Goal: Task Accomplishment & Management: Use online tool/utility

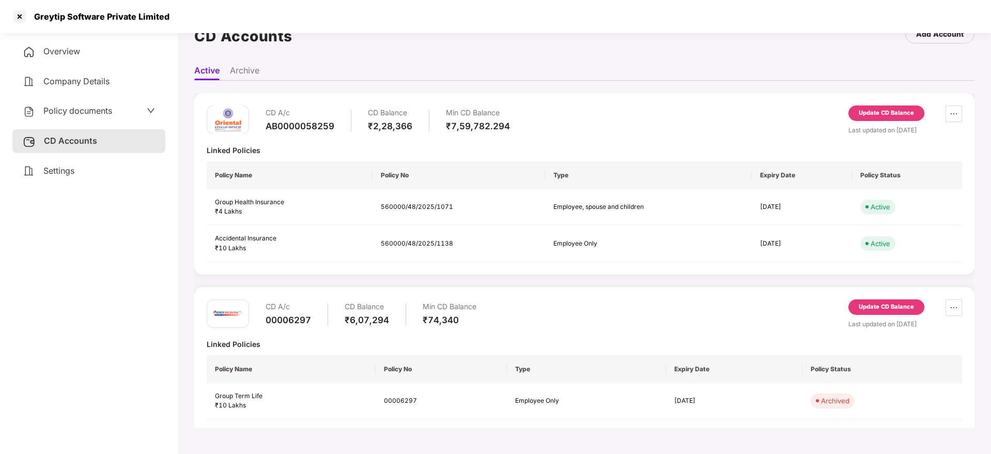
scroll to position [28, 0]
click at [873, 309] on div "Update CD Balance" at bounding box center [886, 306] width 55 height 9
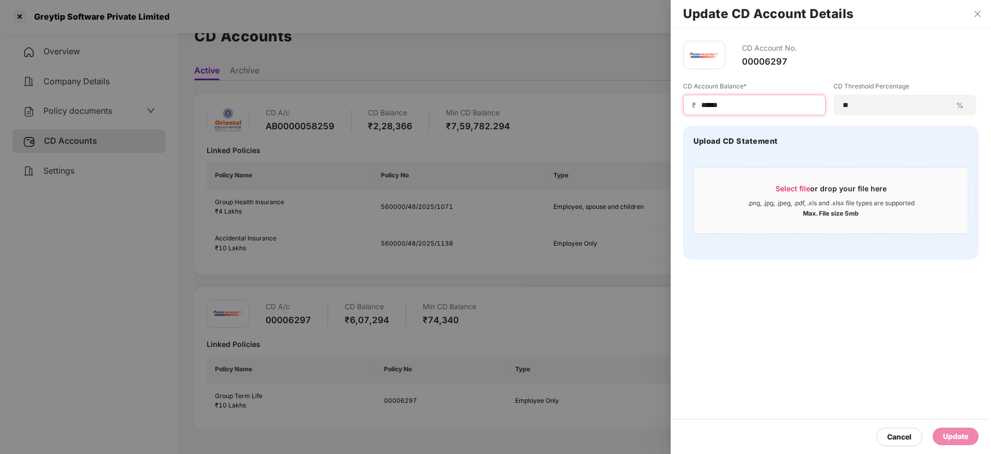
drag, startPoint x: 752, startPoint y: 102, endPoint x: 439, endPoint y: 72, distance: 314.1
click at [439, 72] on div "Update CD Account Details CD Account No. 00006297 CD Account Balance* ₹ ****** …" at bounding box center [495, 227] width 991 height 454
paste input
type input "******"
click at [801, 192] on span "Select file" at bounding box center [793, 188] width 35 height 9
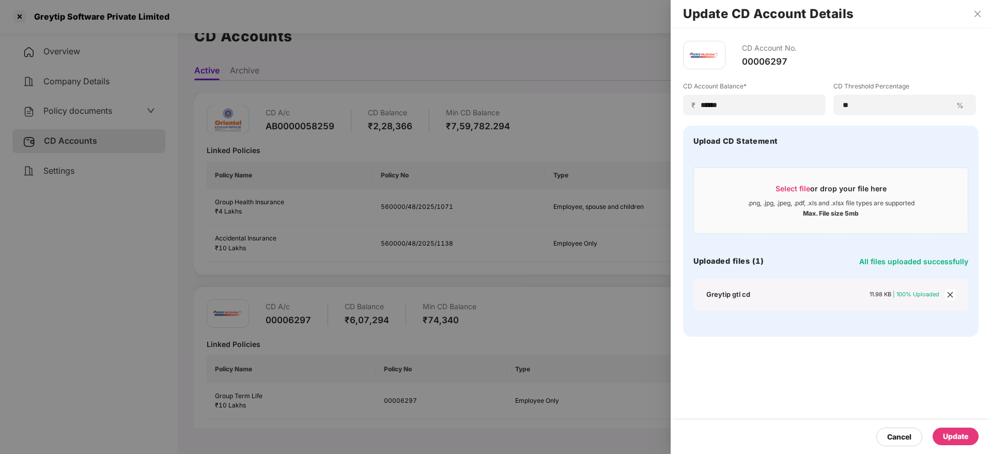
click at [955, 439] on div "Update" at bounding box center [955, 436] width 25 height 11
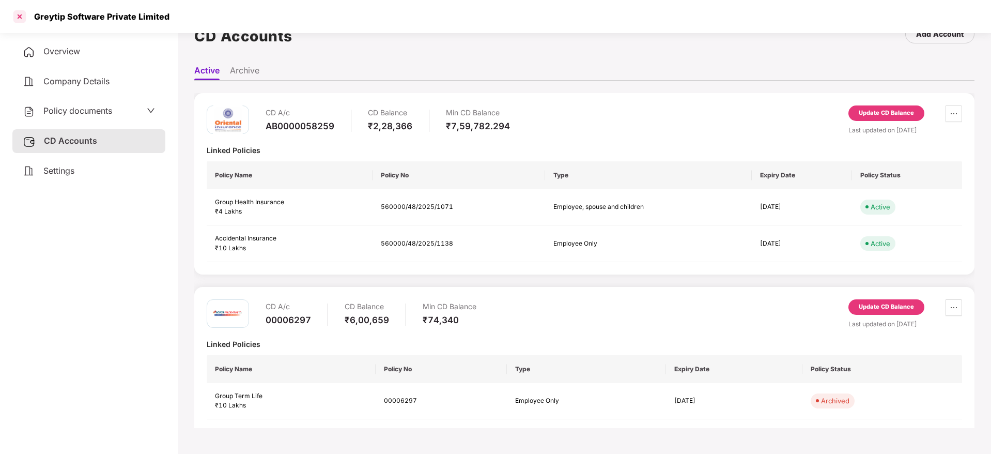
click at [22, 17] on div at bounding box center [19, 16] width 17 height 17
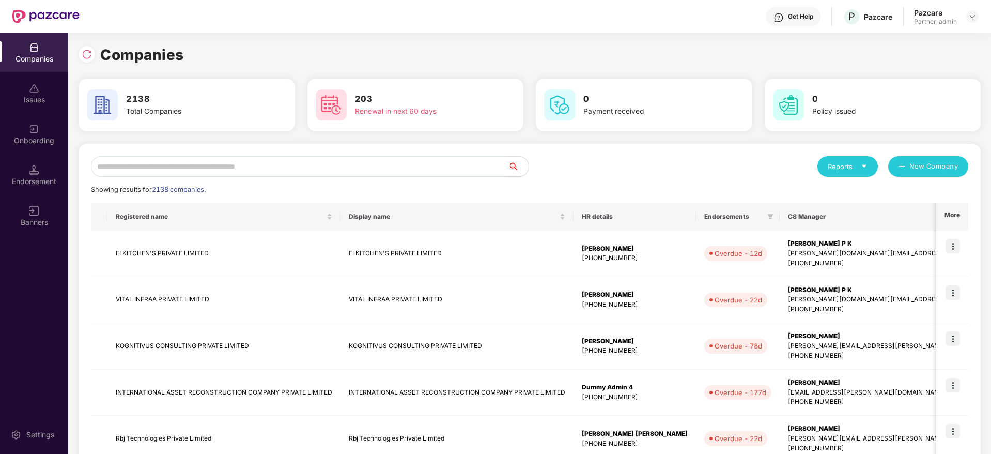
scroll to position [0, 0]
click at [373, 174] on input "text" at bounding box center [299, 166] width 417 height 21
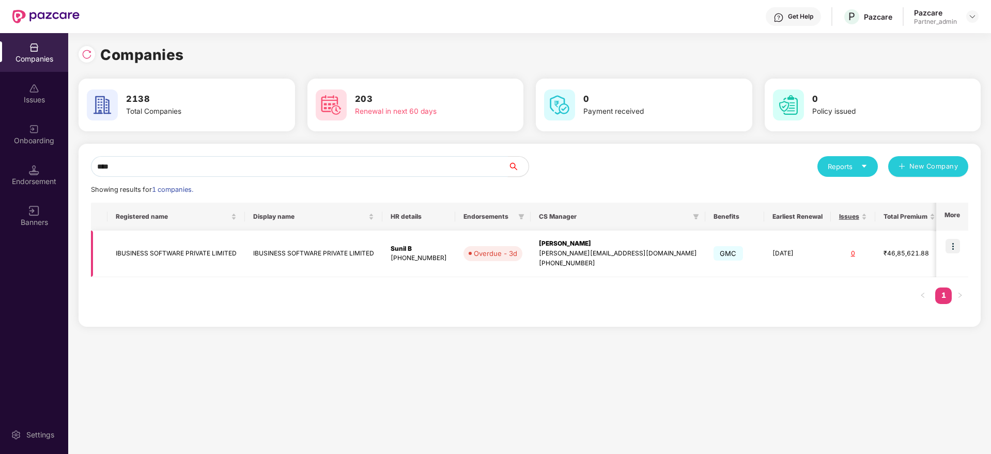
type input "****"
click at [956, 245] on img at bounding box center [953, 246] width 14 height 14
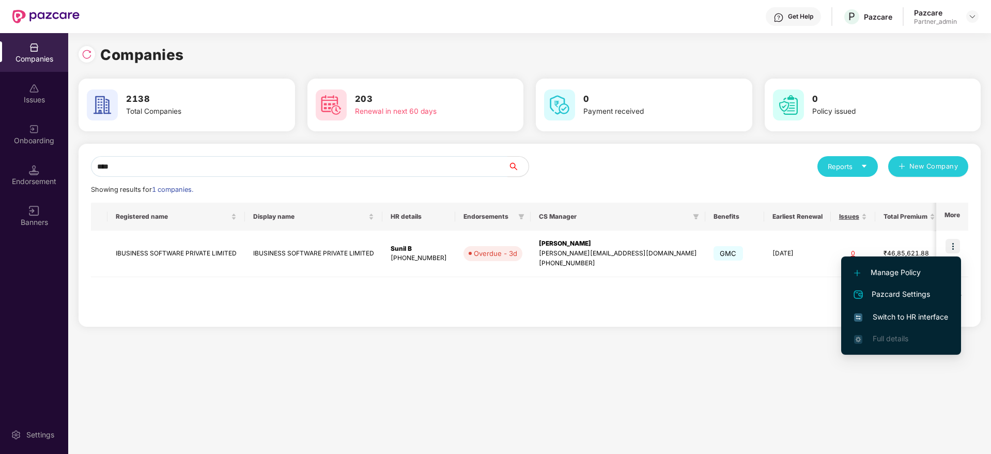
click at [913, 317] on span "Switch to HR interface" at bounding box center [901, 316] width 94 height 11
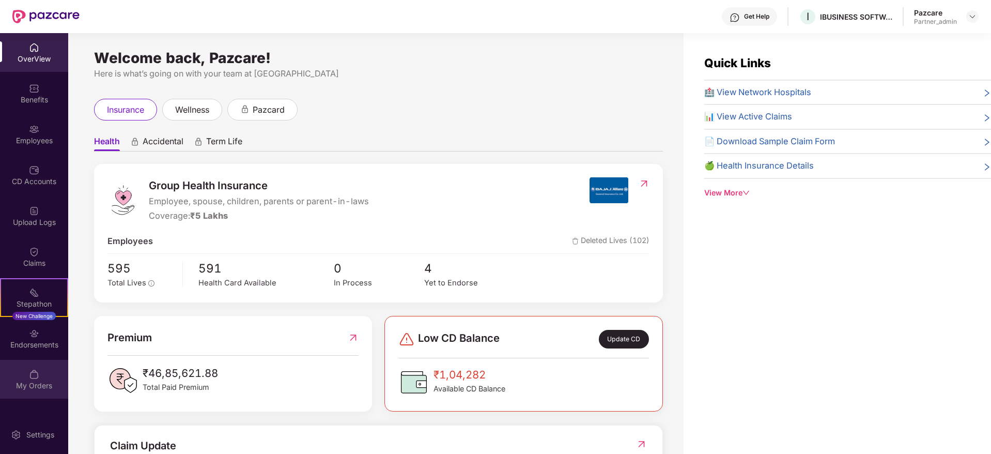
click at [19, 360] on div "My Orders" at bounding box center [34, 379] width 68 height 39
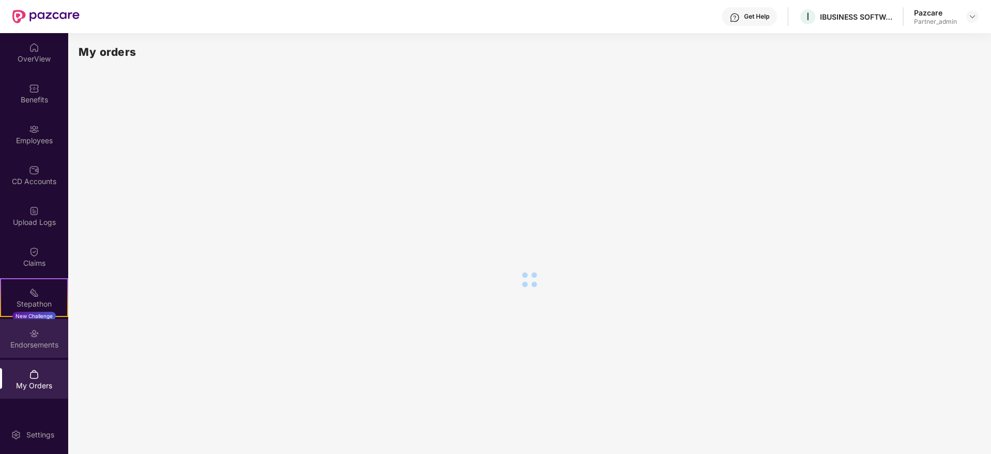
click at [55, 338] on div "Endorsements" at bounding box center [34, 338] width 68 height 39
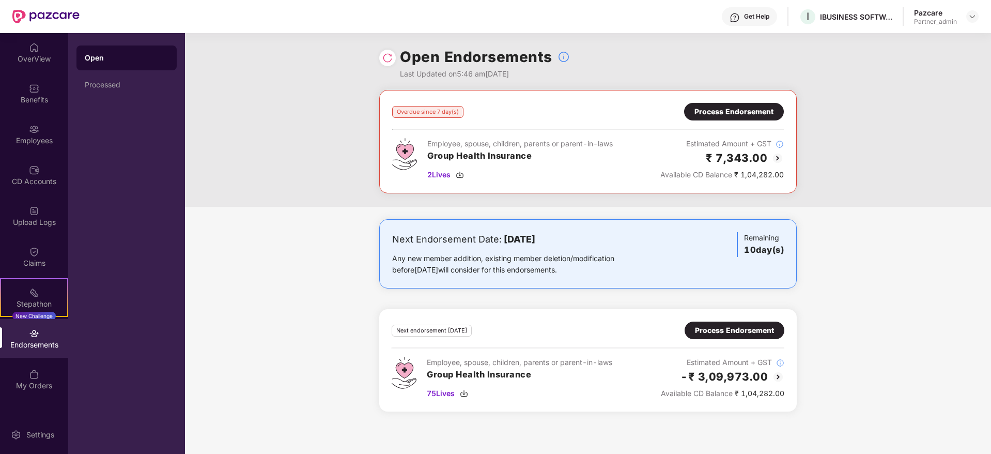
click at [729, 113] on div "Process Endorsement" at bounding box center [734, 111] width 79 height 11
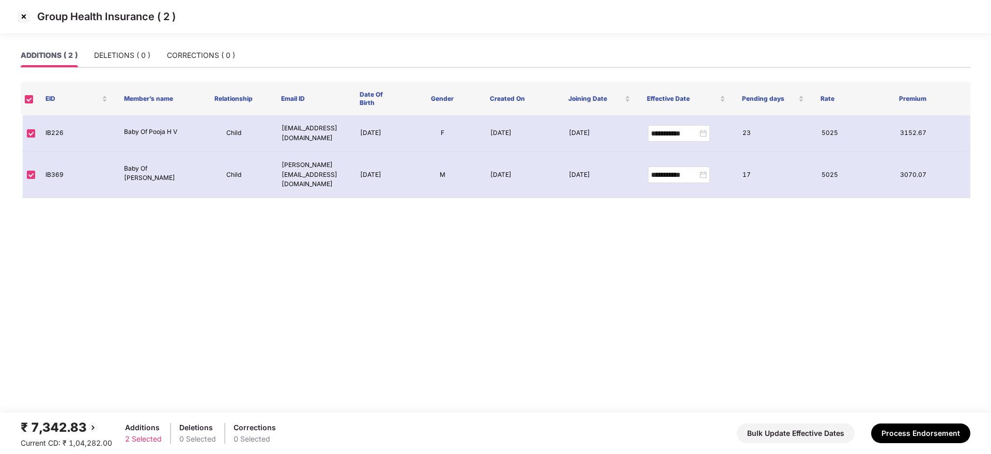
click at [20, 13] on img at bounding box center [24, 16] width 17 height 17
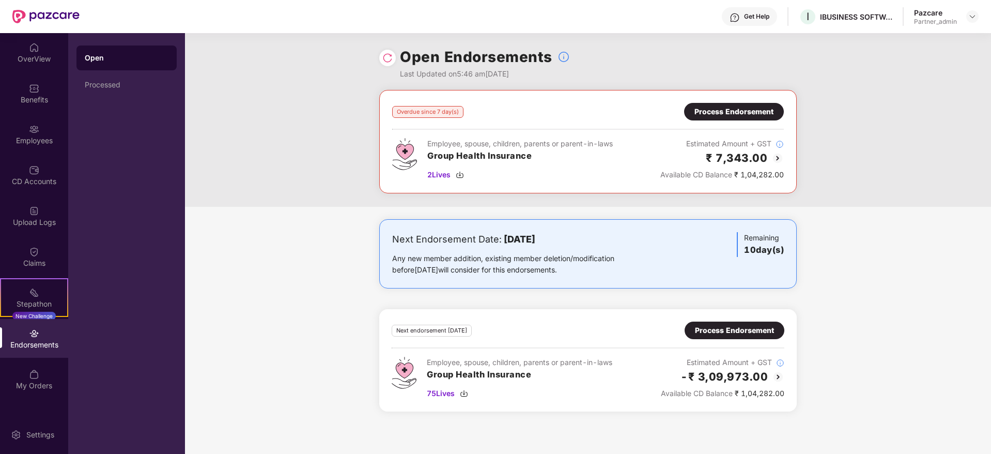
click at [983, 423] on div "Next Endorsement Date: [DATE] Any new member addition, existing member deletion…" at bounding box center [588, 321] width 806 height 205
drag, startPoint x: 706, startPoint y: 112, endPoint x: 723, endPoint y: 108, distance: 17.4
click at [723, 108] on div "Process Endorsement" at bounding box center [734, 111] width 79 height 11
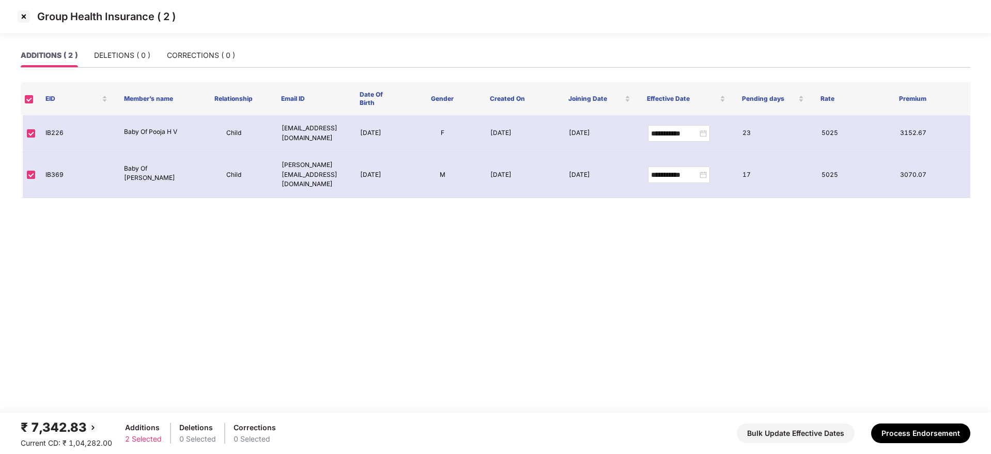
click at [22, 14] on img at bounding box center [24, 16] width 17 height 17
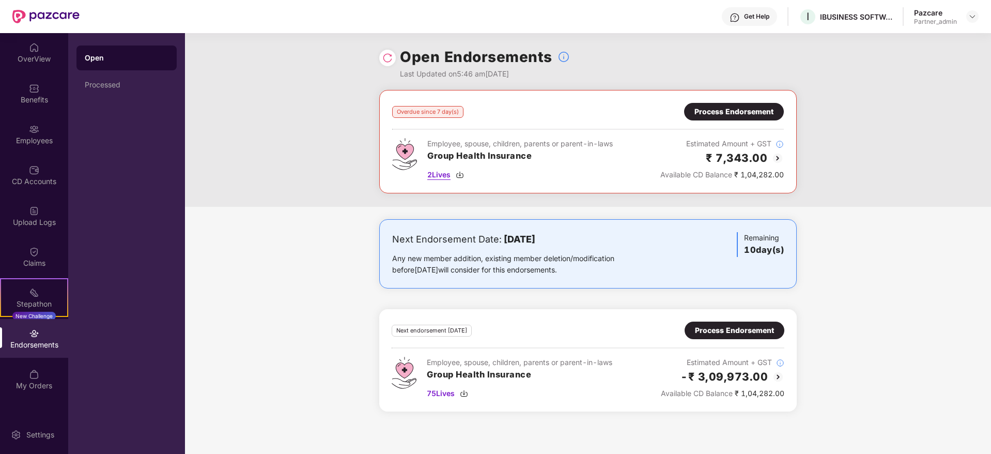
click at [462, 173] on img at bounding box center [460, 175] width 8 height 8
click at [755, 330] on div "Process Endorsement" at bounding box center [734, 330] width 79 height 11
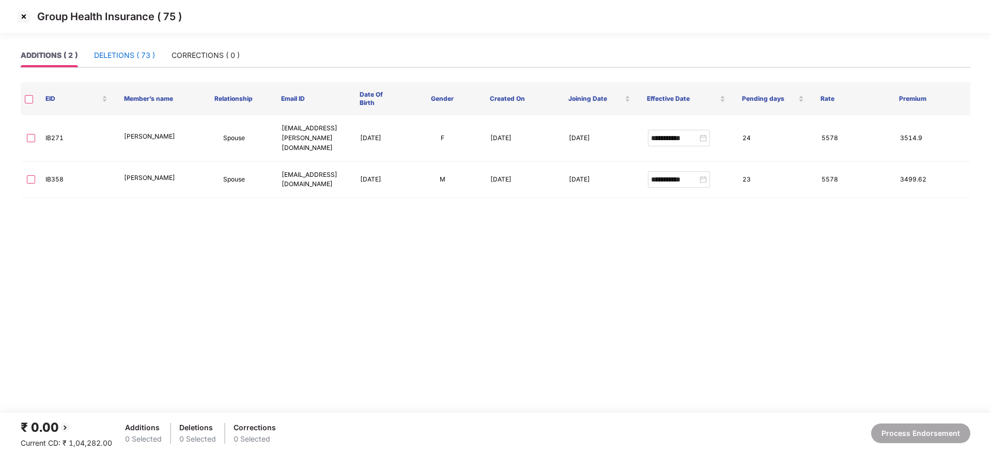
click at [134, 58] on div "DELETIONS ( 73 )" at bounding box center [124, 55] width 61 height 11
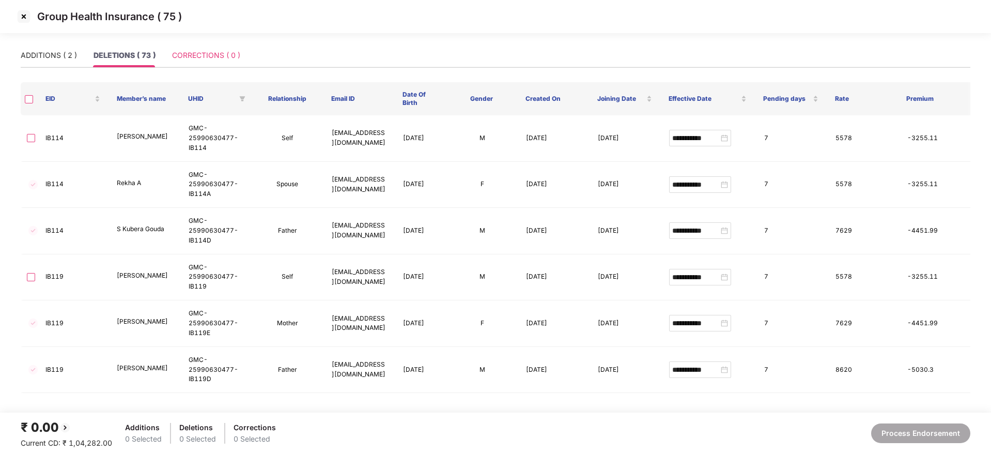
click at [207, 48] on div "CORRECTIONS ( 0 )" at bounding box center [206, 55] width 68 height 24
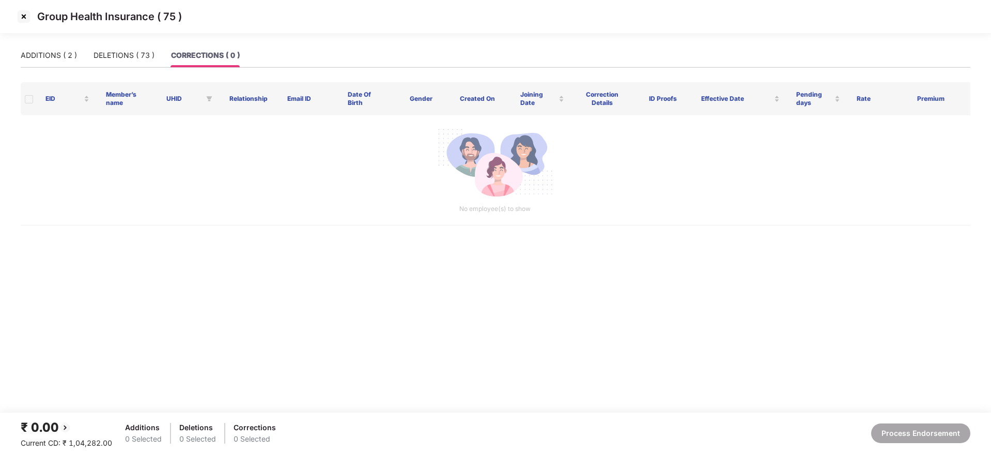
click at [28, 13] on img at bounding box center [24, 16] width 17 height 17
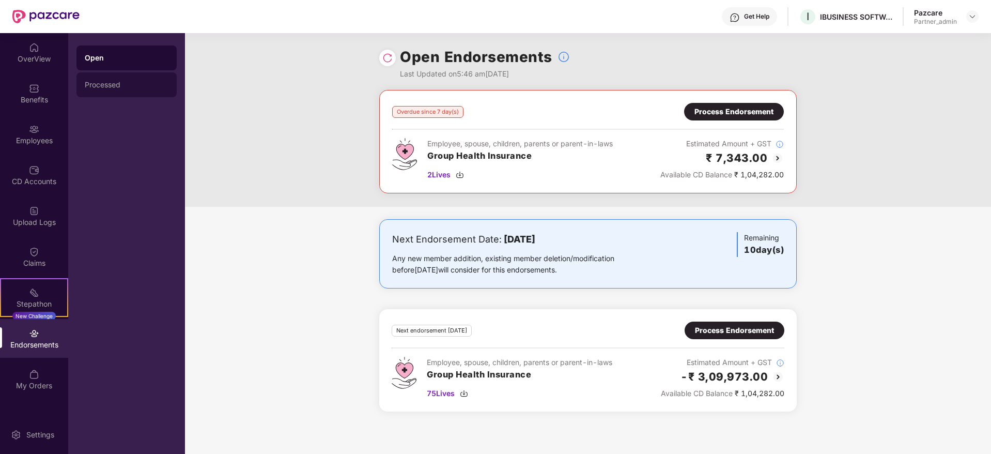
click at [117, 85] on div "Processed" at bounding box center [127, 85] width 84 height 8
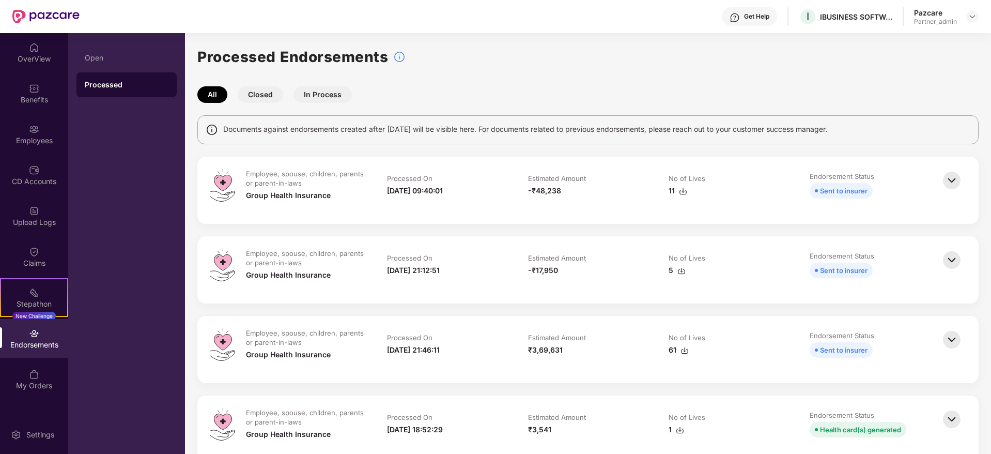
click at [119, 39] on div "Open Processed" at bounding box center [126, 243] width 117 height 421
click at [120, 53] on div "Open" at bounding box center [127, 57] width 100 height 25
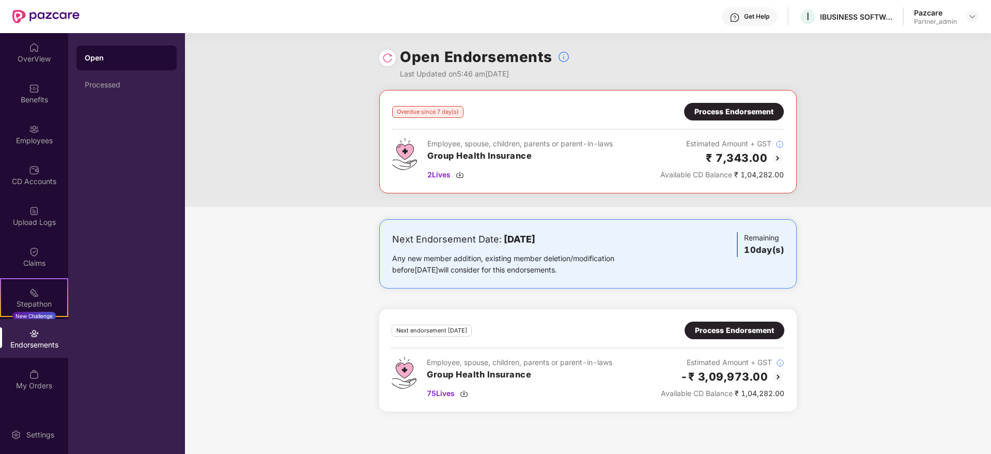
click at [733, 113] on div "Process Endorsement" at bounding box center [734, 111] width 79 height 11
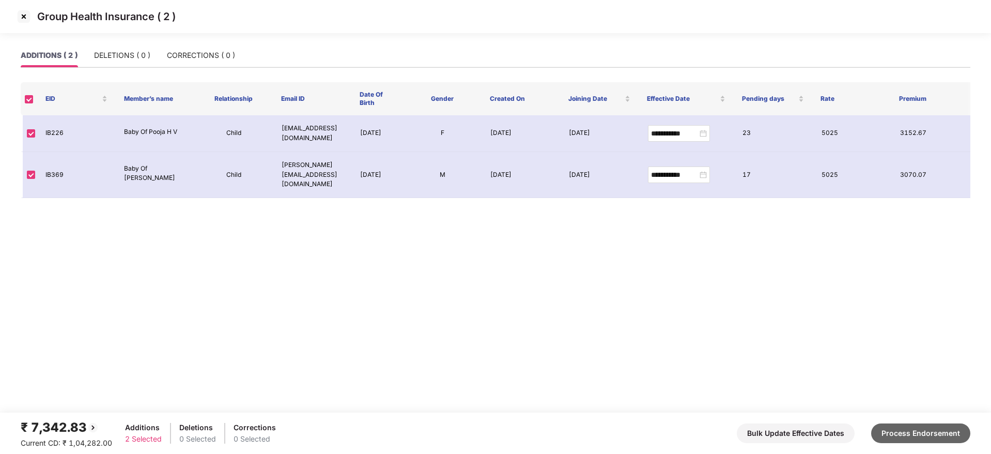
click at [927, 431] on button "Process Endorsement" at bounding box center [921, 433] width 99 height 20
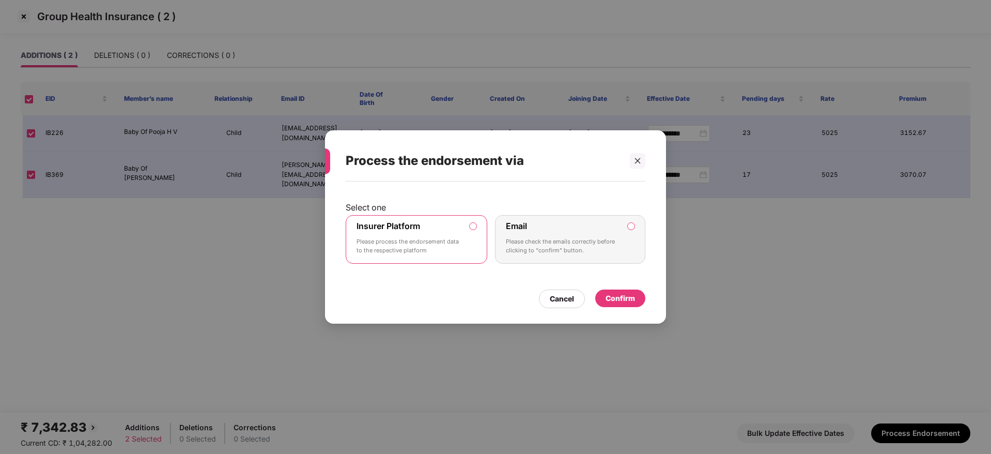
drag, startPoint x: 606, startPoint y: 284, endPoint x: 617, endPoint y: 294, distance: 15.4
click at [606, 284] on div "Cancel Confirm" at bounding box center [496, 296] width 300 height 24
click at [617, 295] on div "Confirm" at bounding box center [620, 298] width 29 height 11
